Goal: Information Seeking & Learning: Learn about a topic

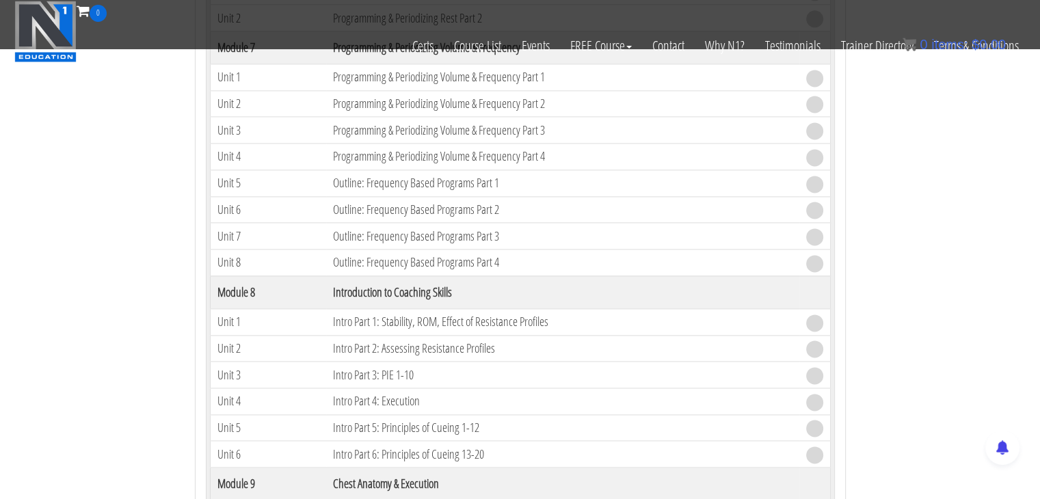
click at [576, 308] on td "Intro Part 1: Stability, ROM, Effect of Resistance Profiles" at bounding box center [562, 321] width 472 height 27
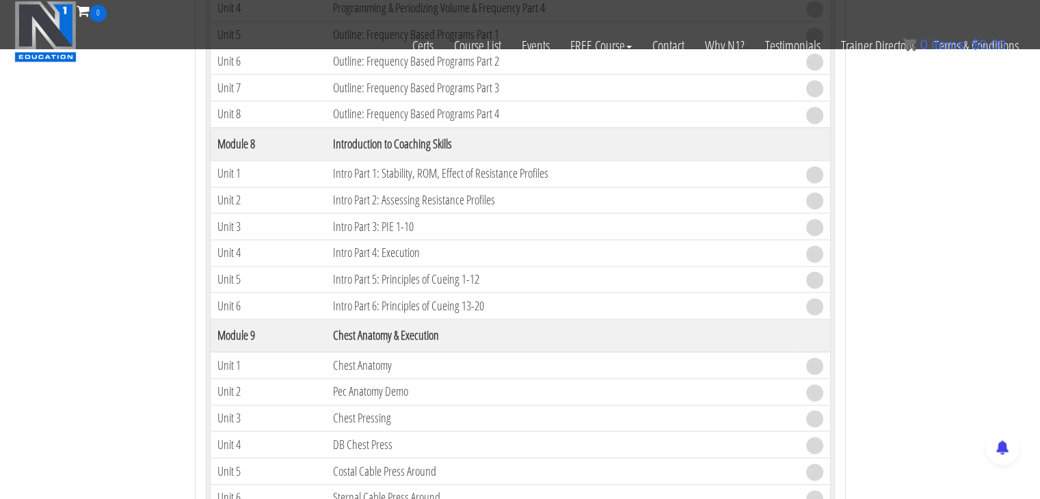
scroll to position [2037, 0]
drag, startPoint x: 462, startPoint y: 322, endPoint x: 334, endPoint y: 321, distance: 128.6
click at [334, 321] on th "Chest Anatomy & Execution" at bounding box center [562, 333] width 472 height 33
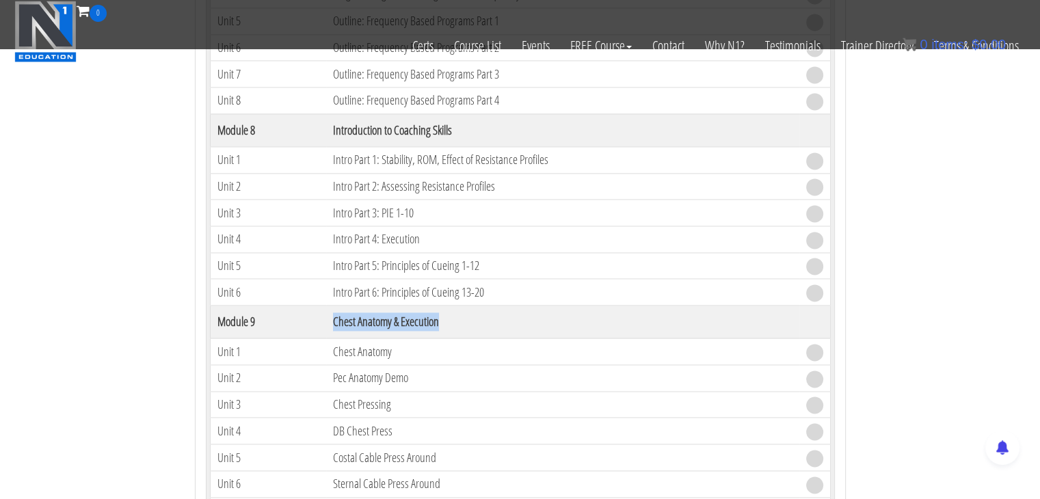
scroll to position [2050, 0]
click at [359, 416] on td "DB Chest Press" at bounding box center [562, 429] width 472 height 27
click at [351, 442] on td "Costal Cable Press Around" at bounding box center [562, 455] width 472 height 27
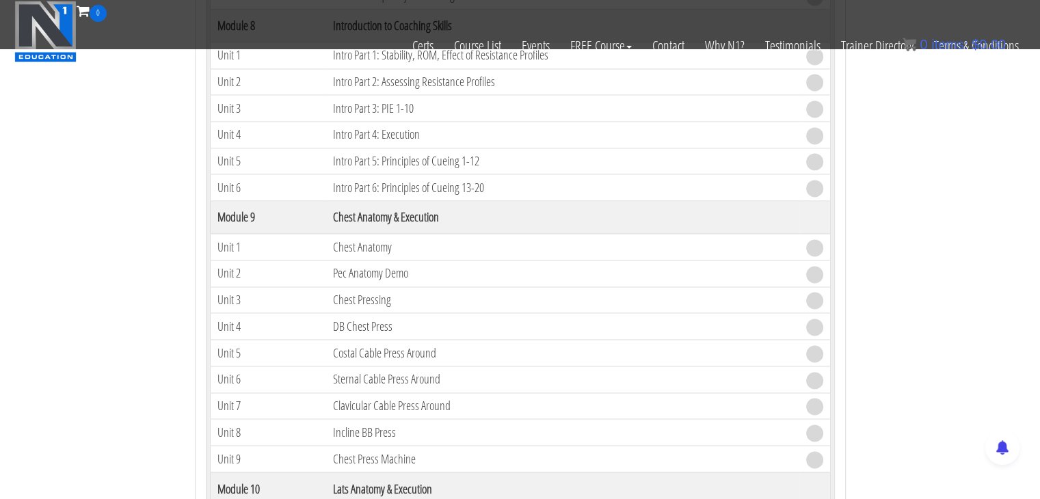
scroll to position [2174, 0]
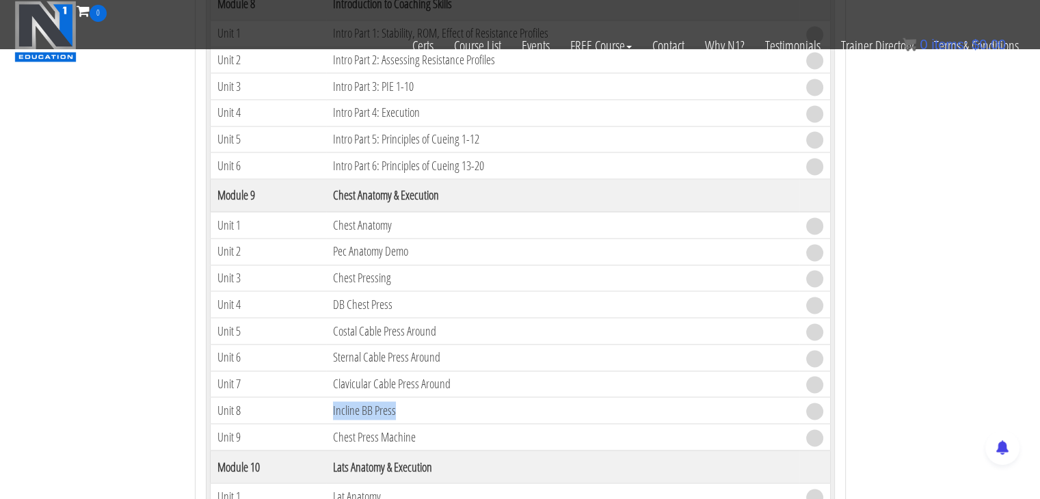
drag, startPoint x: 330, startPoint y: 400, endPoint x: 402, endPoint y: 399, distance: 71.8
click at [404, 397] on td "Incline BB Press" at bounding box center [562, 410] width 472 height 27
drag, startPoint x: 343, startPoint y: 423, endPoint x: 426, endPoint y: 418, distance: 83.5
click at [426, 424] on td "Chest Press Machine" at bounding box center [562, 437] width 472 height 27
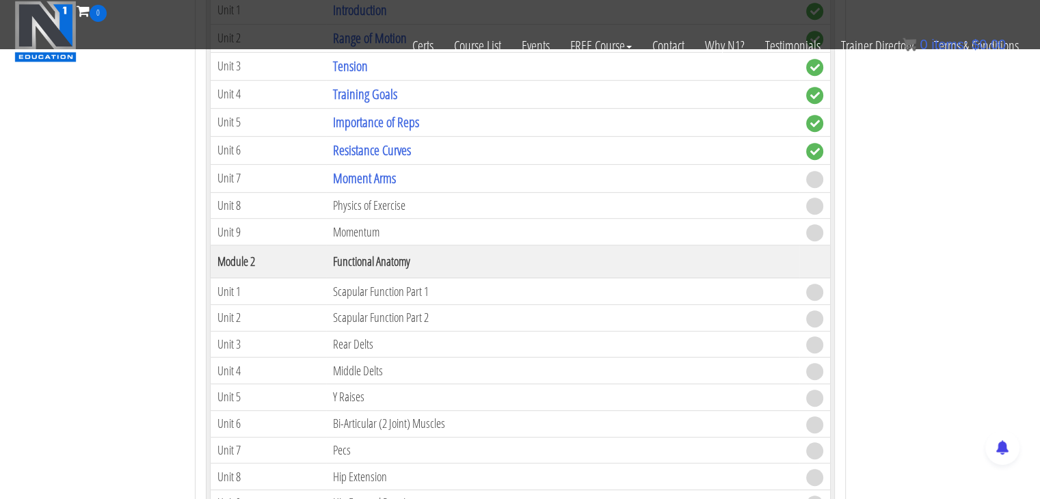
scroll to position [741, 0]
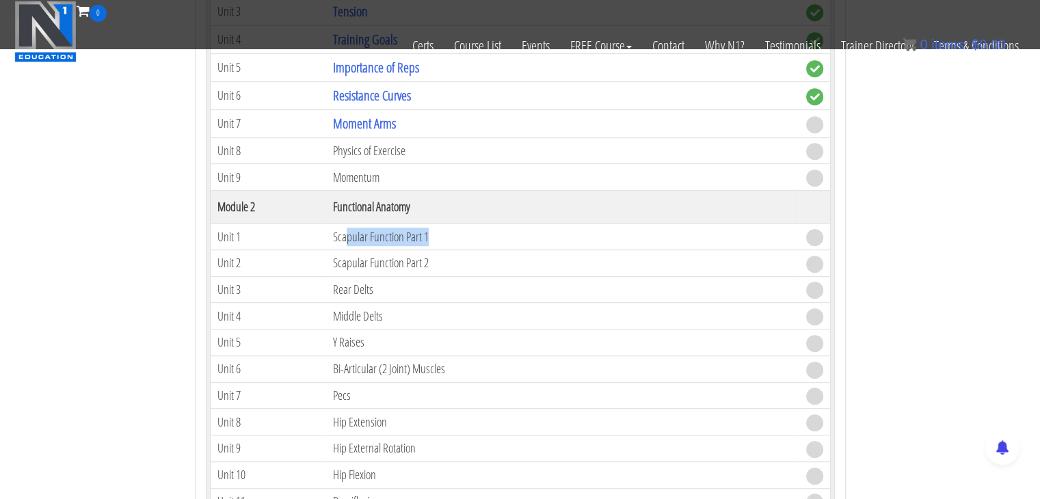
drag, startPoint x: 458, startPoint y: 230, endPoint x: 345, endPoint y: 237, distance: 113.7
click at [345, 237] on td "Scapular Function Part 1" at bounding box center [562, 237] width 472 height 27
drag, startPoint x: 334, startPoint y: 260, endPoint x: 411, endPoint y: 269, distance: 77.8
click at [414, 263] on td "Scapular Function Part 2" at bounding box center [562, 263] width 472 height 27
drag, startPoint x: 351, startPoint y: 297, endPoint x: 364, endPoint y: 312, distance: 20.3
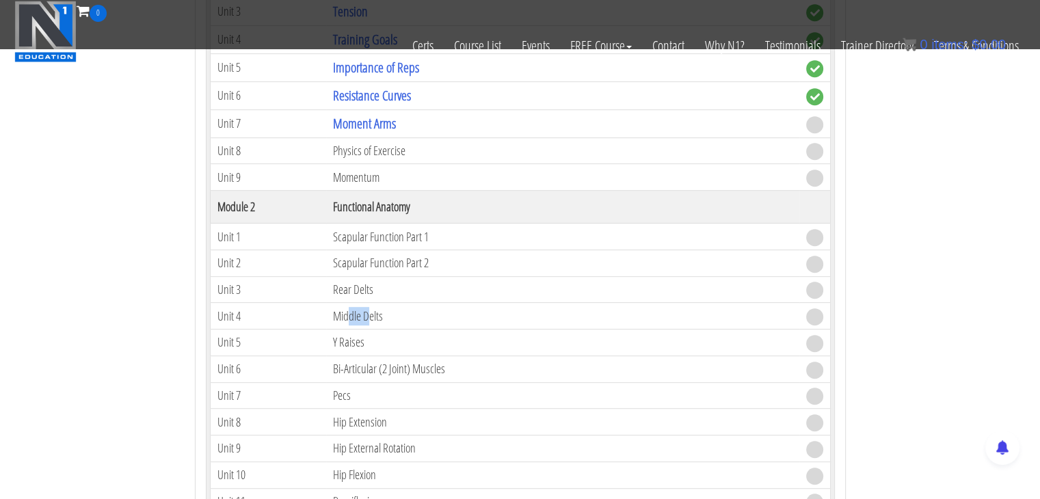
click at [372, 303] on td "Middle Delts" at bounding box center [562, 316] width 472 height 27
drag, startPoint x: 333, startPoint y: 326, endPoint x: 363, endPoint y: 345, distance: 35.7
click at [363, 341] on td "Y Raises" at bounding box center [562, 343] width 472 height 27
drag, startPoint x: 330, startPoint y: 360, endPoint x: 449, endPoint y: 367, distance: 119.9
click at [449, 367] on td "Bi-Articular (2 Joint) Muscles" at bounding box center [562, 369] width 472 height 27
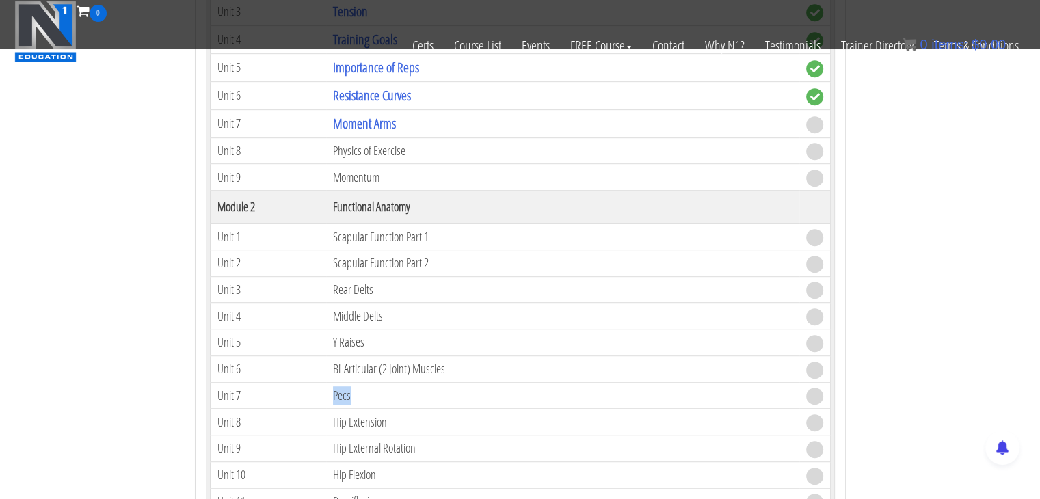
drag, startPoint x: 332, startPoint y: 390, endPoint x: 350, endPoint y: 389, distance: 18.5
click at [350, 389] on td "Pecs" at bounding box center [562, 395] width 472 height 27
drag, startPoint x: 334, startPoint y: 418, endPoint x: 398, endPoint y: 422, distance: 64.4
click at [398, 422] on td "Hip Extension" at bounding box center [562, 422] width 472 height 27
drag, startPoint x: 336, startPoint y: 445, endPoint x: 434, endPoint y: 435, distance: 97.6
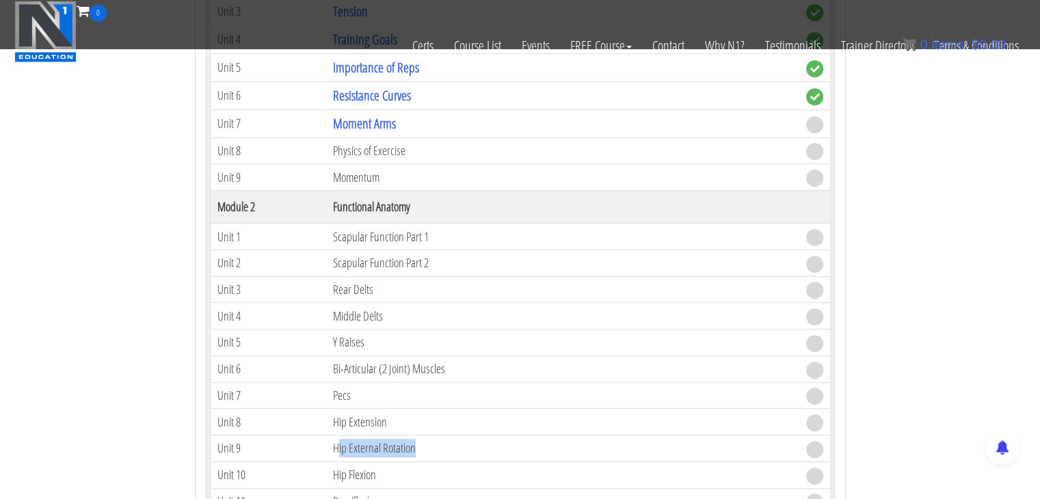
click at [434, 436] on td "Hip External Rotation" at bounding box center [562, 449] width 472 height 27
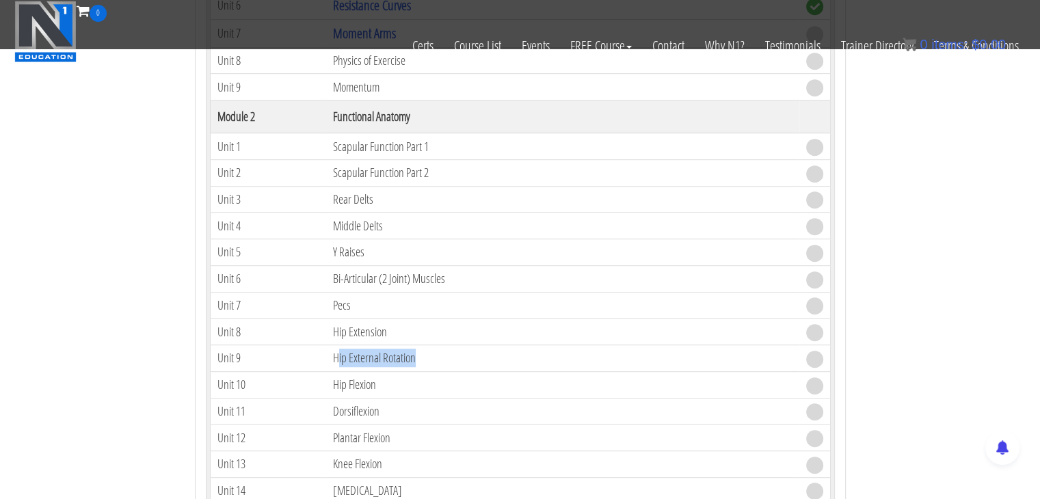
scroll to position [834, 0]
drag, startPoint x: 330, startPoint y: 383, endPoint x: 354, endPoint y: 396, distance: 27.8
click at [369, 384] on td "Hip Flexion" at bounding box center [562, 382] width 472 height 27
drag, startPoint x: 361, startPoint y: 408, endPoint x: 390, endPoint y: 408, distance: 29.4
click at [390, 408] on td "Dorsiflexion" at bounding box center [562, 408] width 472 height 27
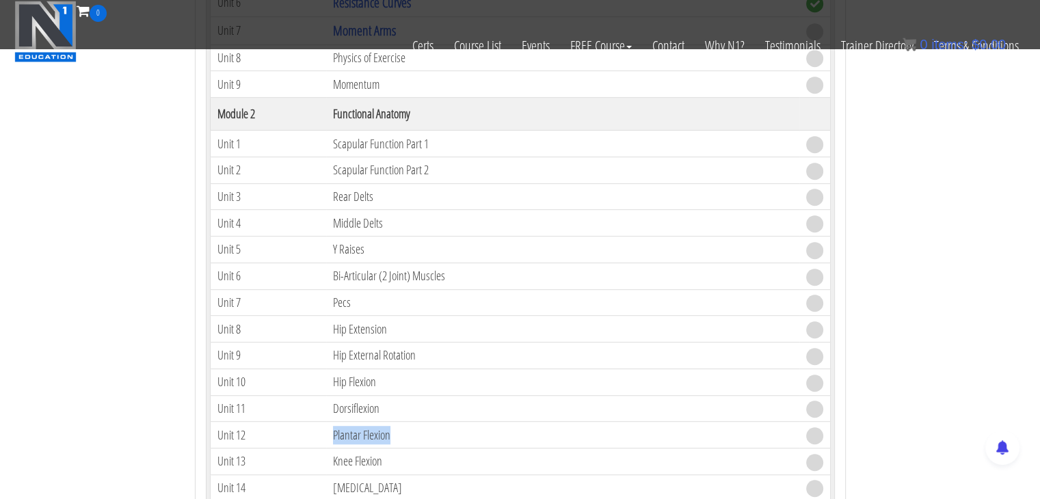
drag, startPoint x: 319, startPoint y: 438, endPoint x: 395, endPoint y: 429, distance: 76.5
click at [394, 429] on tr "Unit 12 Plantar Flexion" at bounding box center [520, 435] width 620 height 27
drag, startPoint x: 346, startPoint y: 453, endPoint x: 397, endPoint y: 452, distance: 50.6
click at [397, 452] on tr "Unit 13 Knee Flexion" at bounding box center [520, 461] width 620 height 27
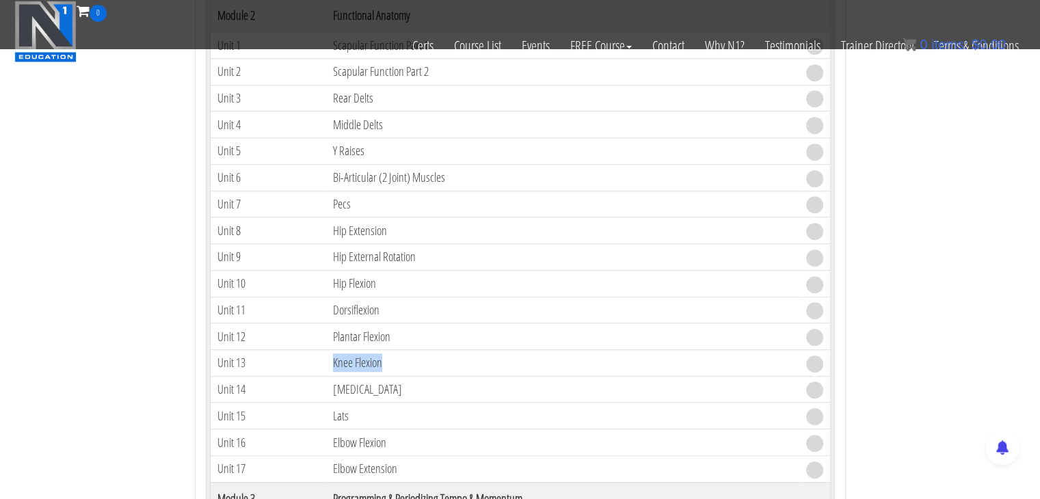
scroll to position [949, 0]
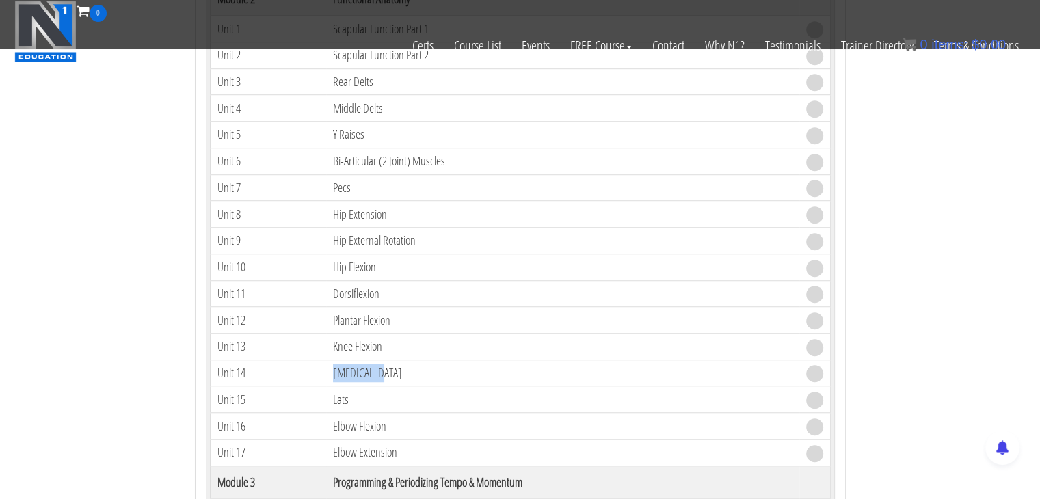
drag, startPoint x: 330, startPoint y: 369, endPoint x: 378, endPoint y: 369, distance: 48.6
click at [378, 369] on td "[MEDICAL_DATA]" at bounding box center [562, 373] width 472 height 27
drag, startPoint x: 334, startPoint y: 389, endPoint x: 342, endPoint y: 421, distance: 32.5
click at [372, 398] on td "Lats" at bounding box center [562, 399] width 472 height 27
drag, startPoint x: 334, startPoint y: 425, endPoint x: 401, endPoint y: 429, distance: 67.1
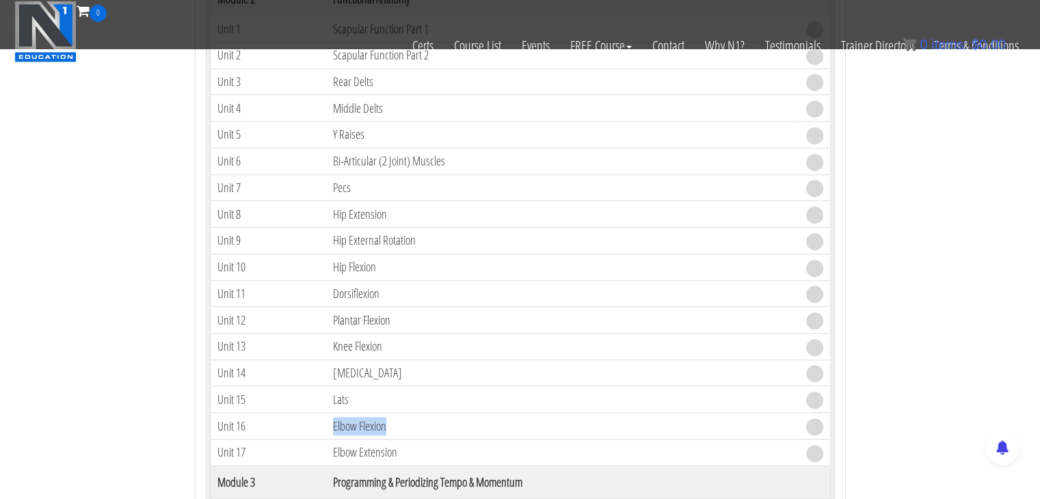
click at [401, 429] on td "Elbow Flexion" at bounding box center [562, 426] width 472 height 27
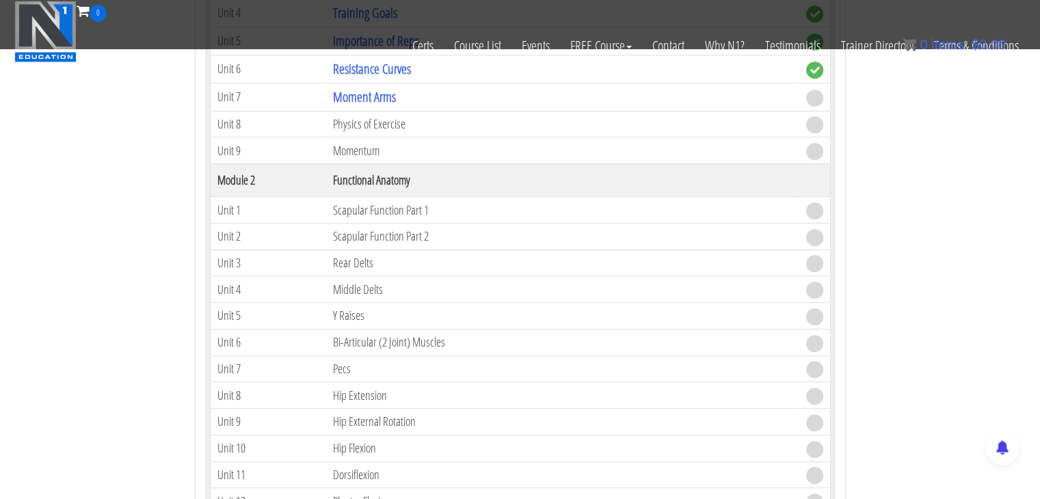
scroll to position [730, 0]
